Goal: Transaction & Acquisition: Purchase product/service

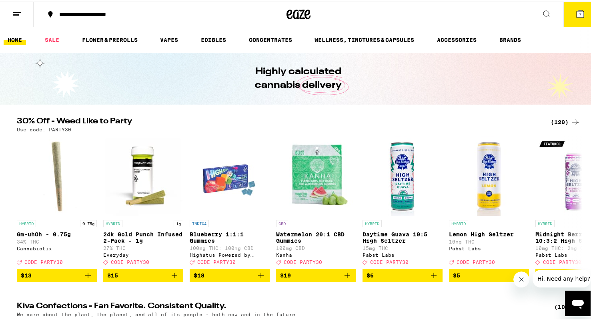
click at [550, 119] on div "(120)" at bounding box center [565, 121] width 30 height 10
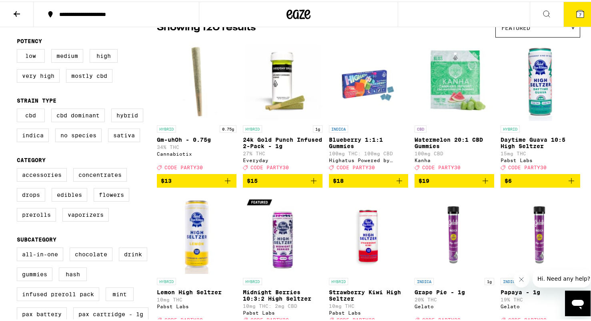
scroll to position [81, 0]
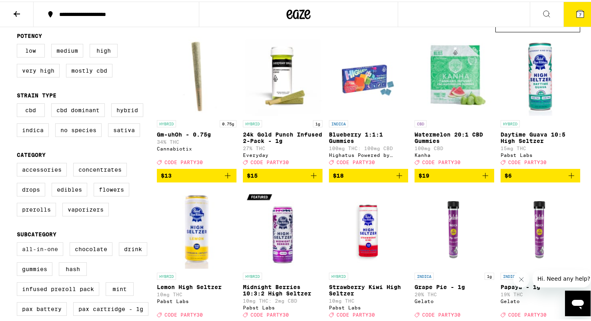
click at [39, 255] on label "All-In-One" at bounding box center [40, 248] width 46 height 14
click at [19, 243] on input "All-In-One" at bounding box center [18, 242] width 0 height 0
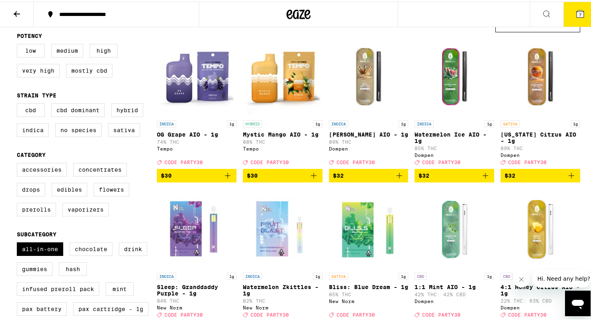
scroll to position [272, 0]
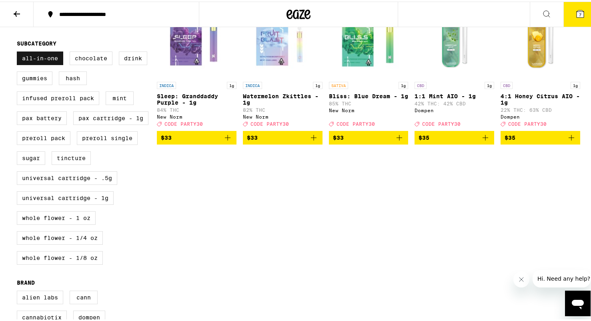
click at [40, 64] on label "All-In-One" at bounding box center [40, 57] width 46 height 14
click at [19, 52] on input "All-In-One" at bounding box center [18, 51] width 0 height 0
checkbox input "false"
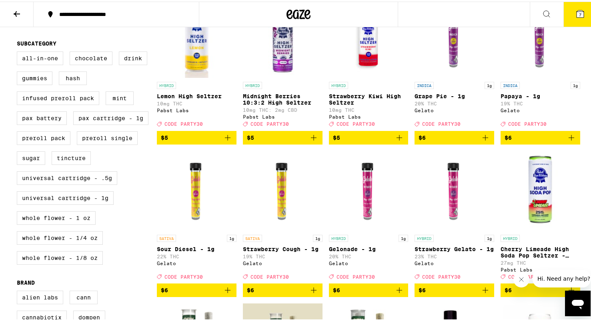
scroll to position [154, 0]
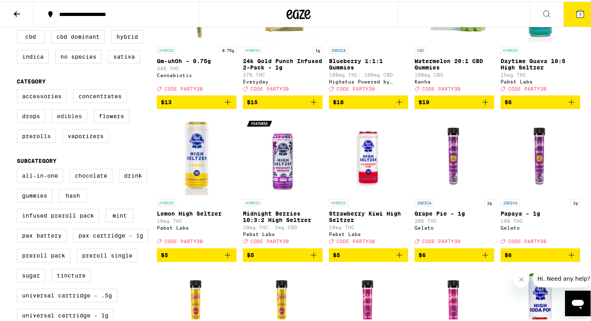
click at [60, 120] on label "Edibles" at bounding box center [70, 115] width 36 height 14
click at [19, 90] on input "Edibles" at bounding box center [18, 89] width 0 height 0
checkbox input "true"
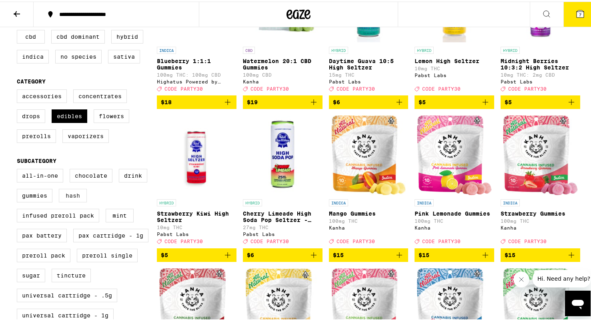
scroll to position [159, 0]
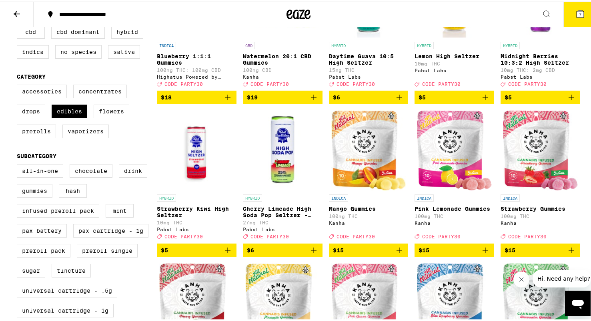
click at [24, 196] on label "Gummies" at bounding box center [35, 190] width 36 height 14
click at [19, 164] on input "Gummies" at bounding box center [18, 164] width 0 height 0
checkbox input "true"
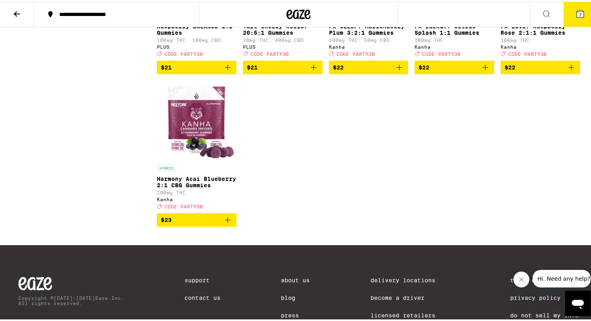
scroll to position [1199, 0]
